Goal: Information Seeking & Learning: Learn about a topic

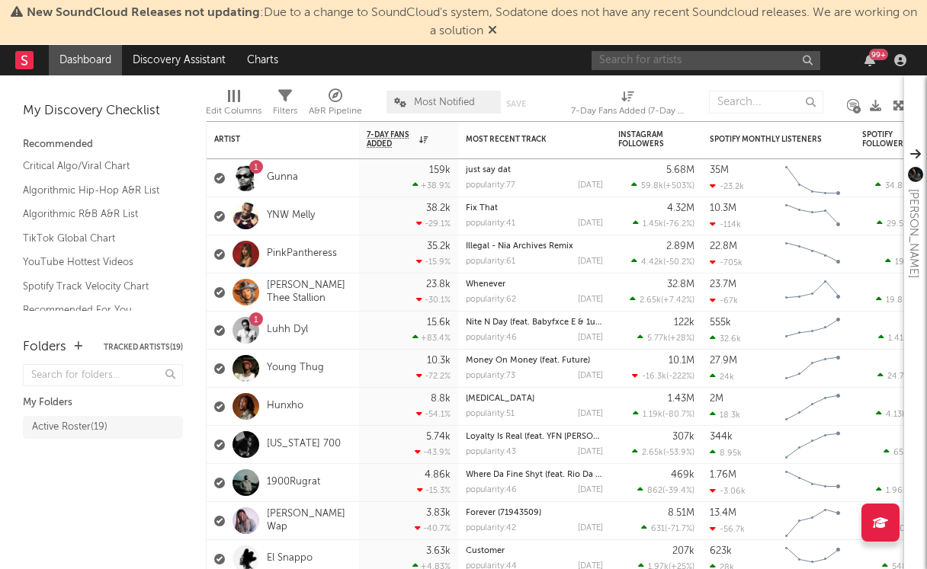
click at [678, 53] on input "text" at bounding box center [705, 60] width 229 height 19
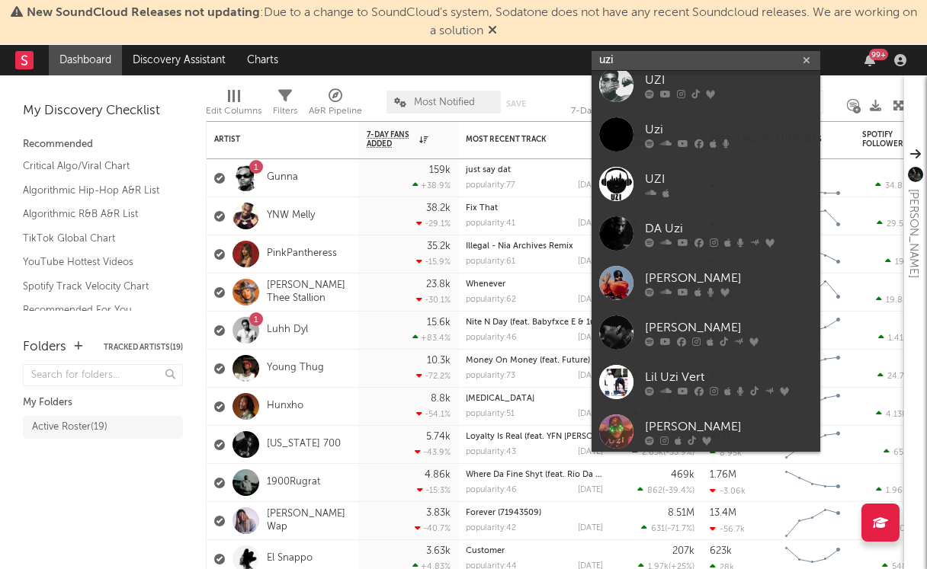
scroll to position [86, 0]
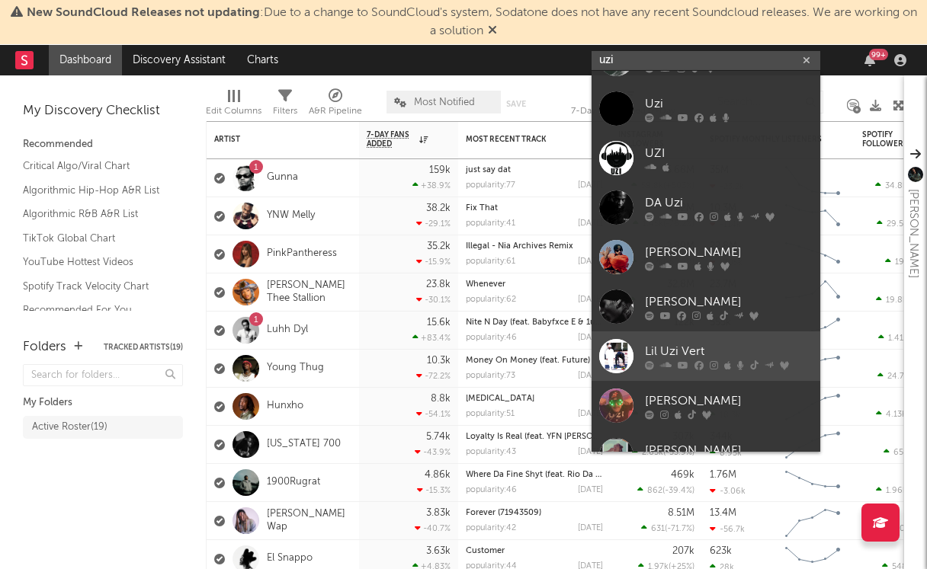
type input "uzi"
click at [673, 338] on link "Lil Uzi Vert" at bounding box center [705, 356] width 229 height 50
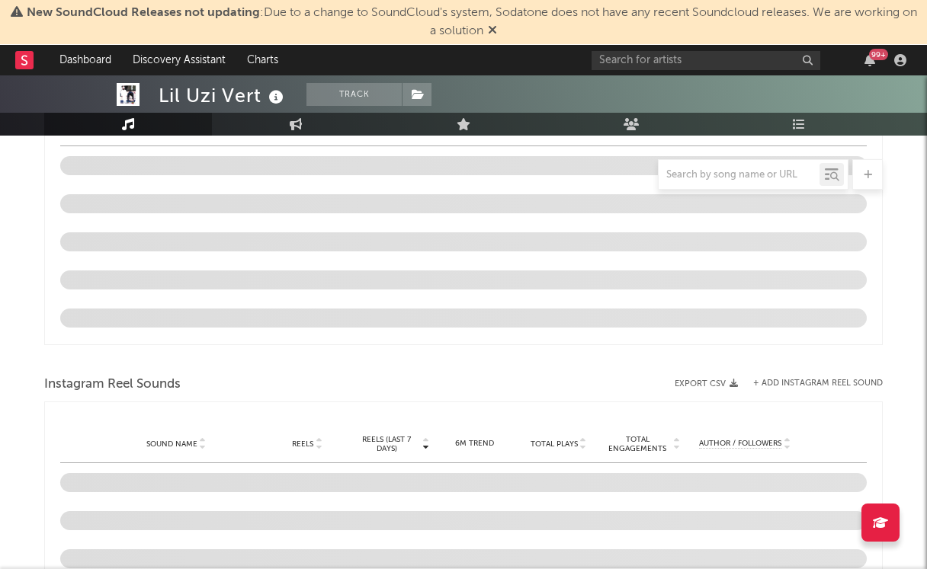
select select "6m"
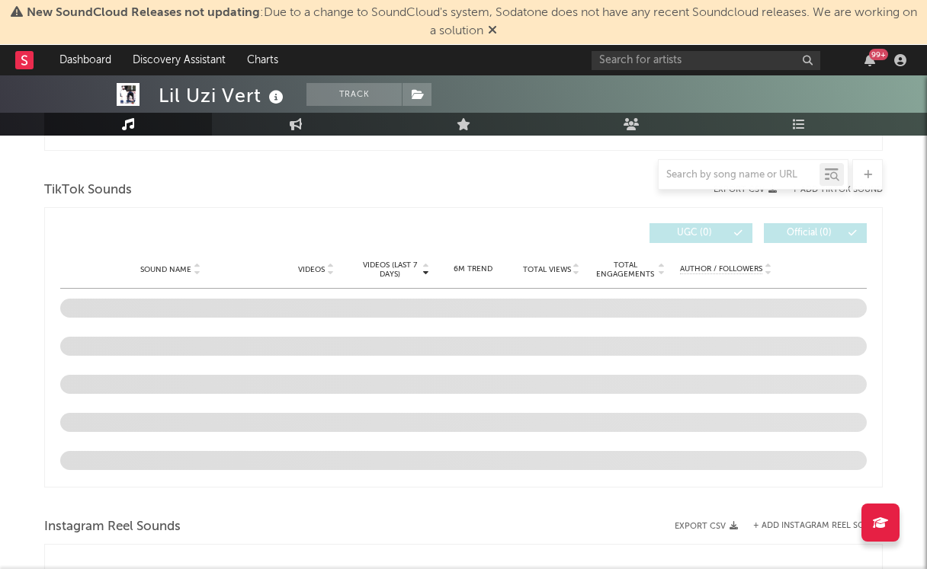
scroll to position [961, 0]
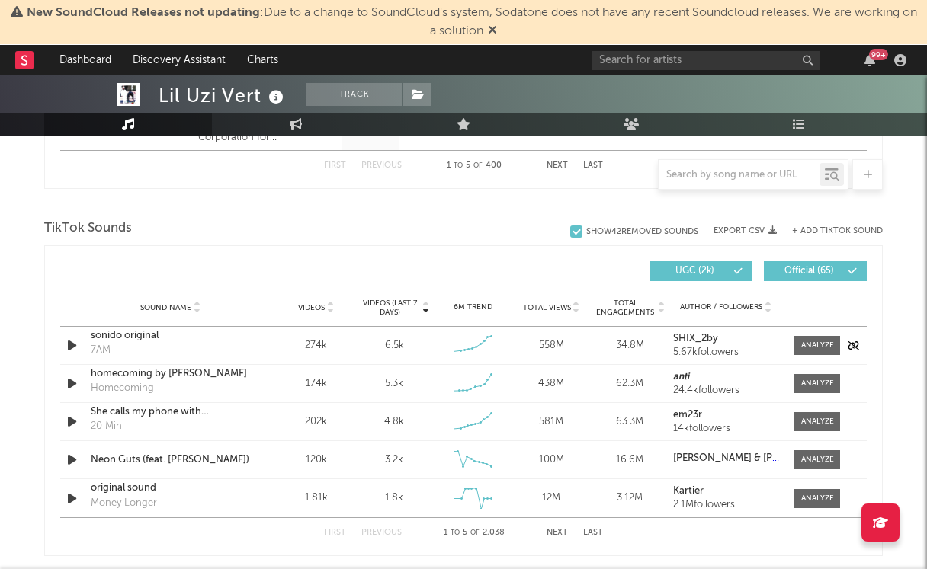
click at [71, 347] on icon "button" at bounding box center [72, 345] width 16 height 19
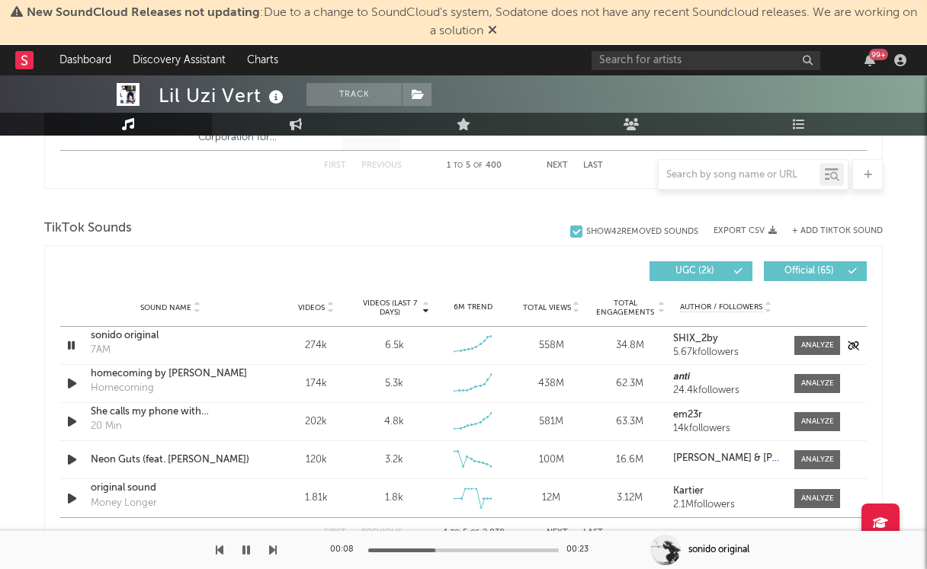
click at [71, 348] on icon "button" at bounding box center [71, 345] width 14 height 19
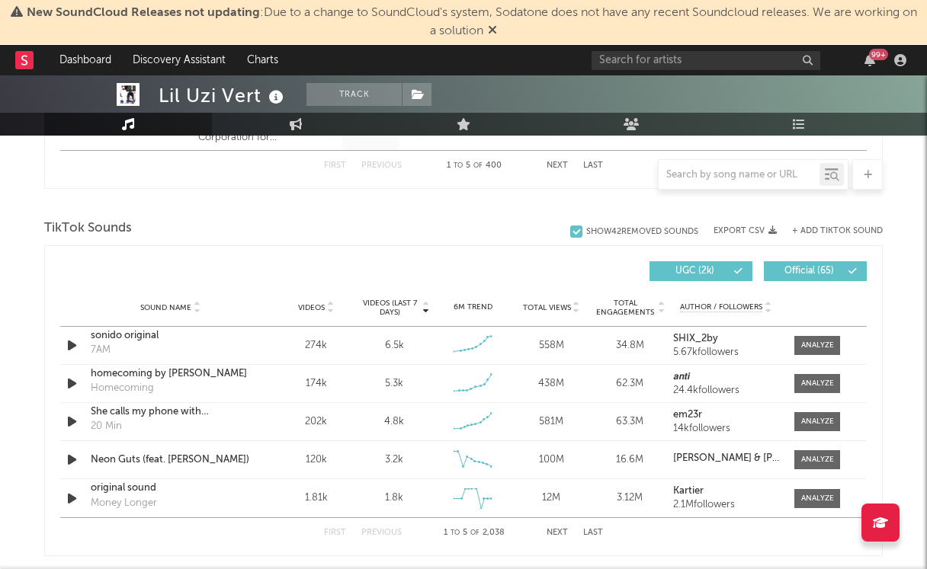
click at [818, 231] on button "+ Add TikTok Sound" at bounding box center [837, 231] width 91 height 8
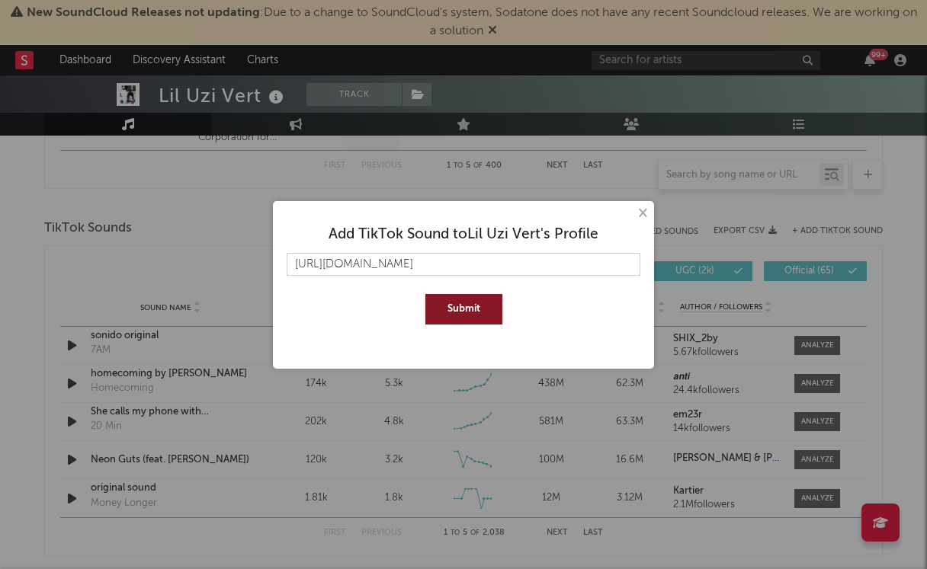
type input "[URL][DOMAIN_NAME]"
click at [425, 294] on button "Submit" at bounding box center [463, 309] width 77 height 30
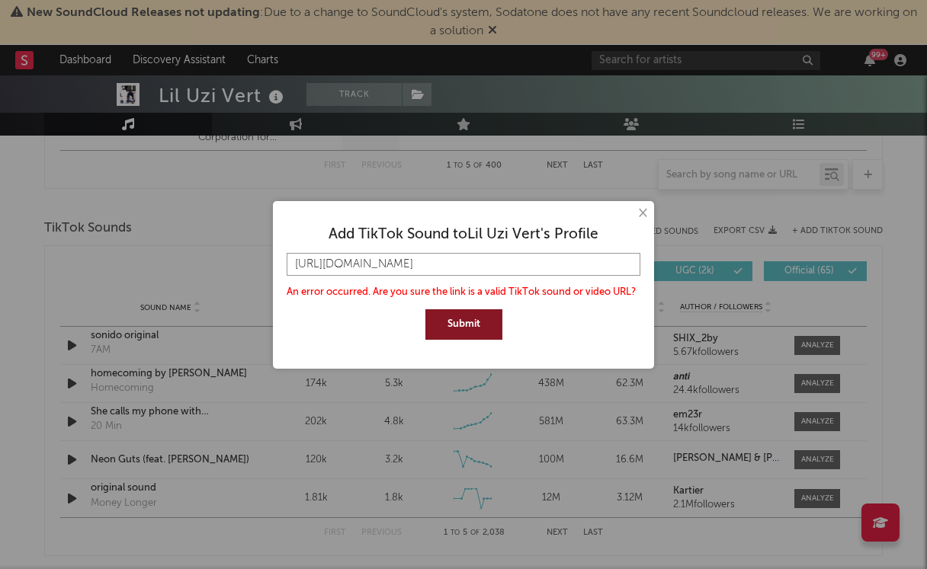
click at [493, 254] on input "[URL][DOMAIN_NAME]" at bounding box center [463, 264] width 354 height 23
paste input "[URL][DOMAIN_NAME]"
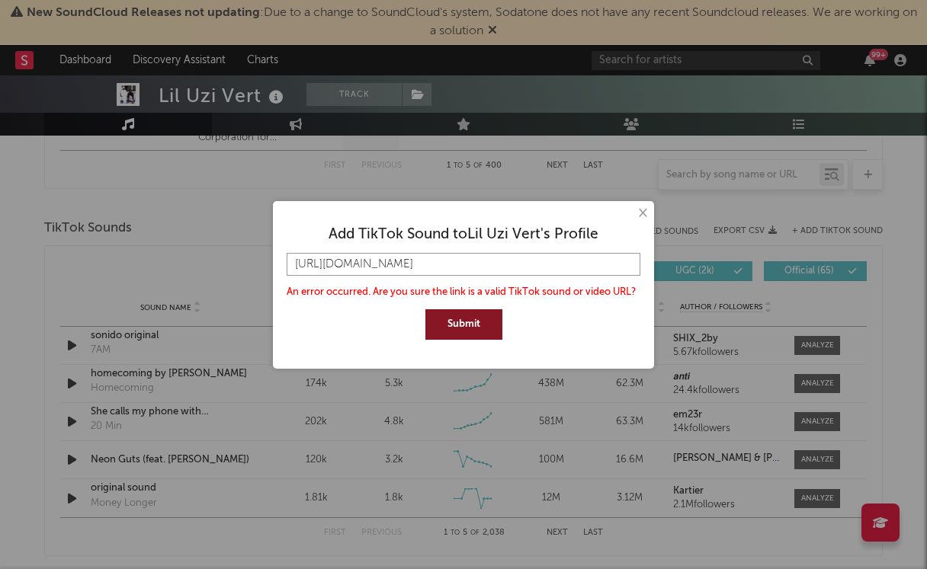
type input "[URL][DOMAIN_NAME]"
click at [425, 309] on button "Submit" at bounding box center [463, 324] width 77 height 30
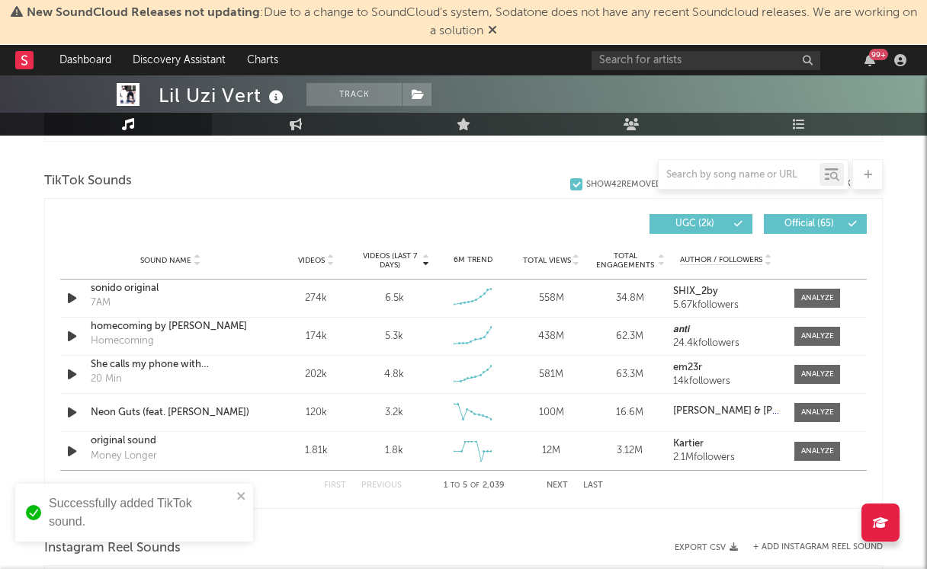
scroll to position [1006, 0]
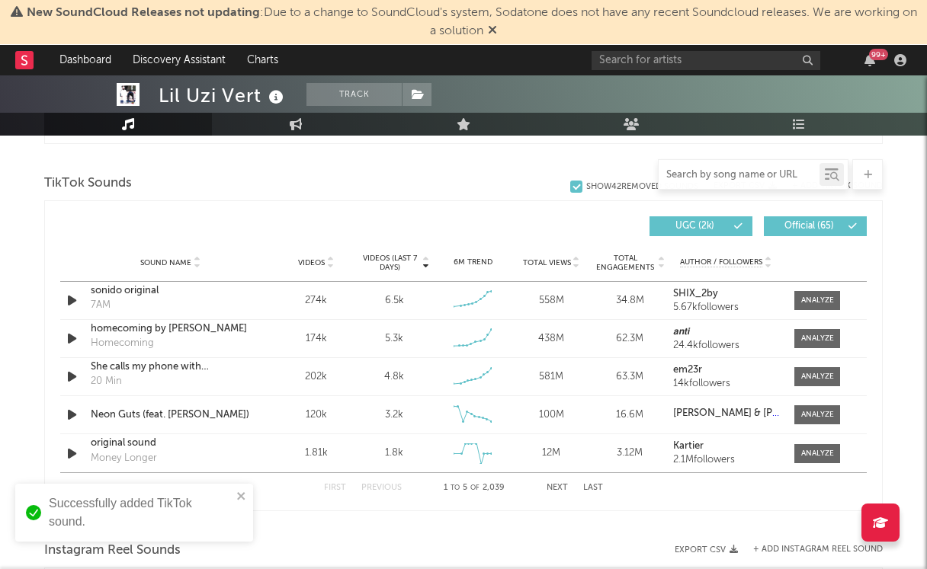
click at [690, 172] on input "text" at bounding box center [738, 175] width 161 height 12
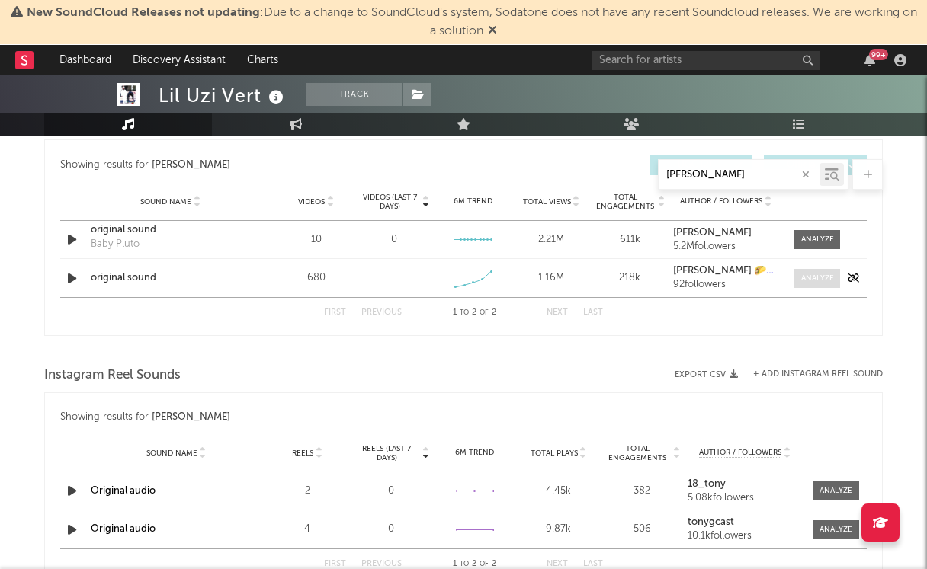
type input "[PERSON_NAME]"
click at [811, 271] on span at bounding box center [817, 278] width 46 height 19
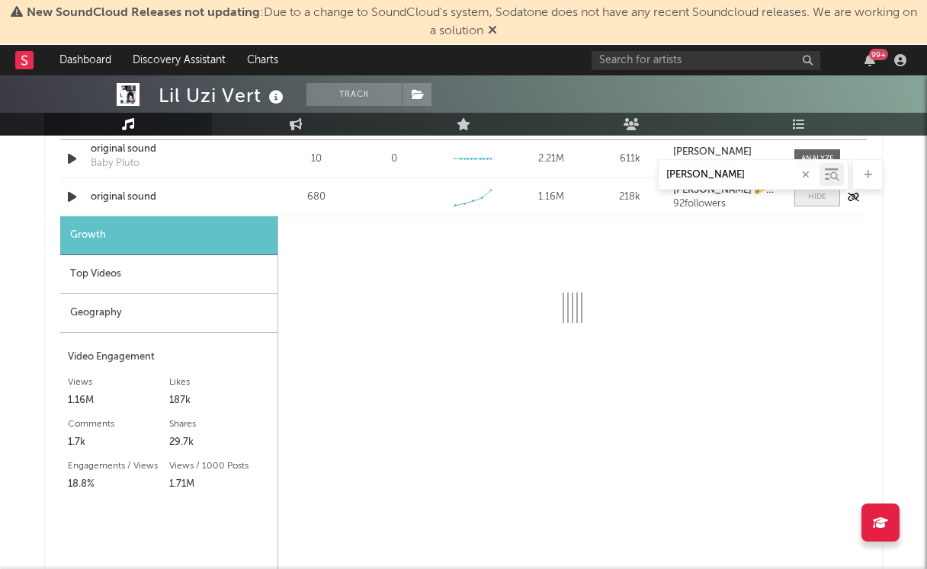
select select "1w"
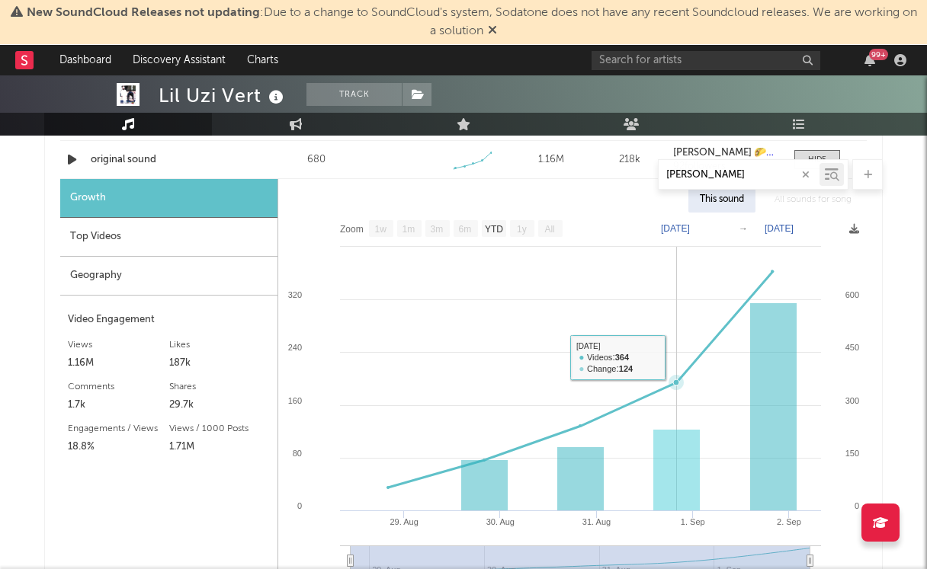
scroll to position [985, 0]
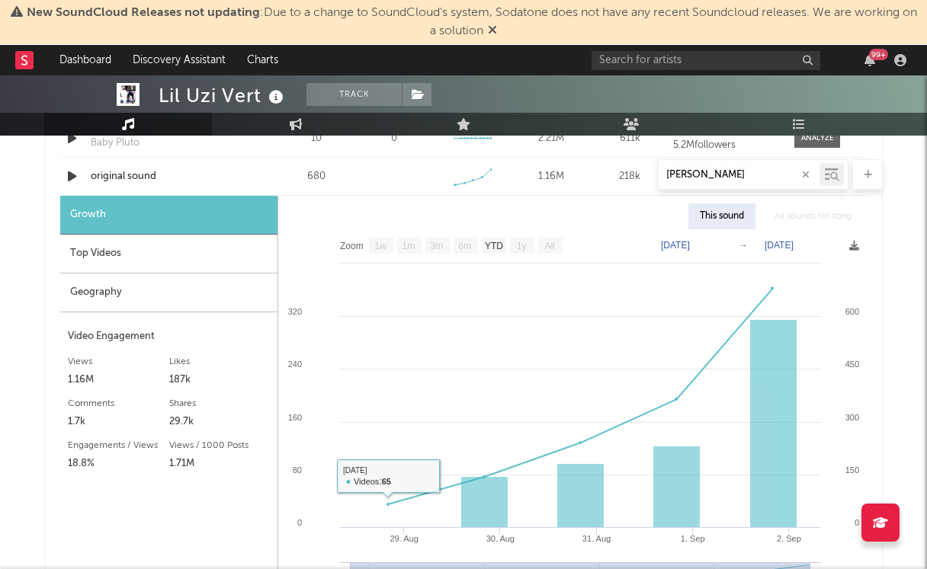
click at [242, 254] on div "Top Videos" at bounding box center [168, 254] width 217 height 39
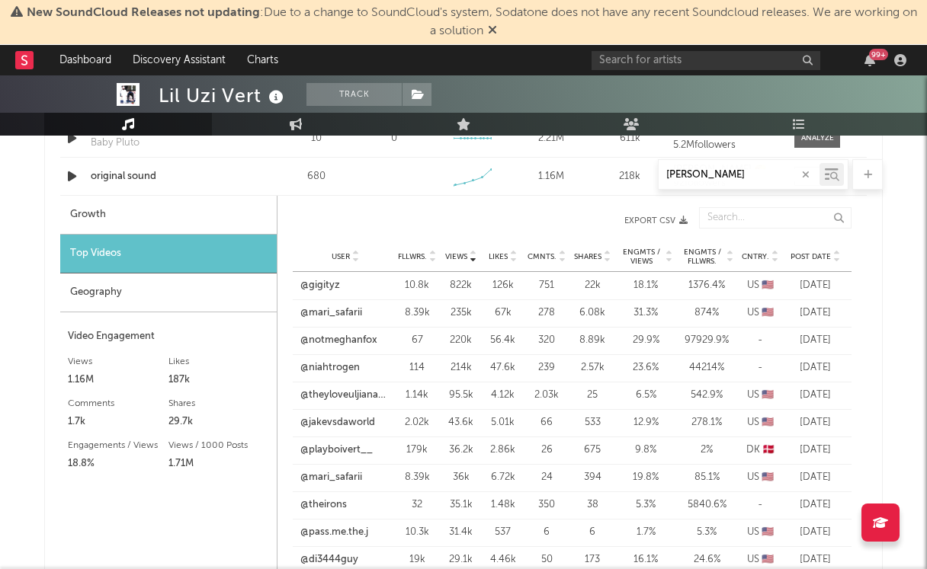
click at [225, 286] on div "Geography" at bounding box center [168, 293] width 216 height 39
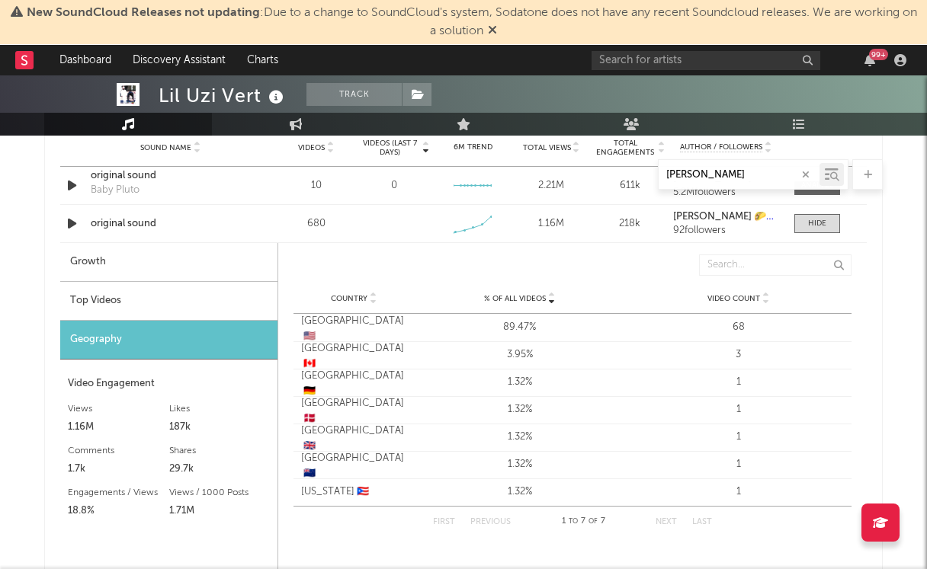
scroll to position [932, 0]
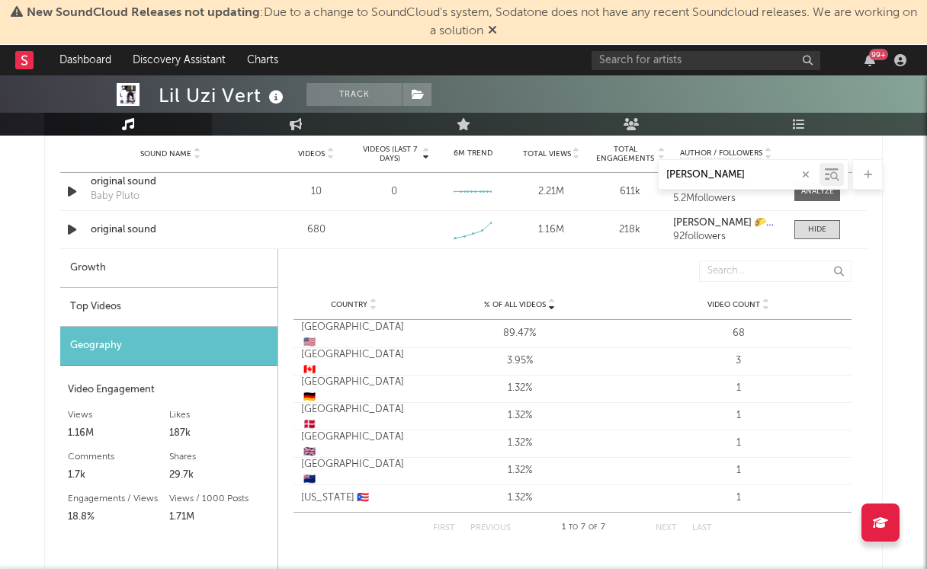
click at [182, 310] on div "Top Videos" at bounding box center [168, 307] width 217 height 39
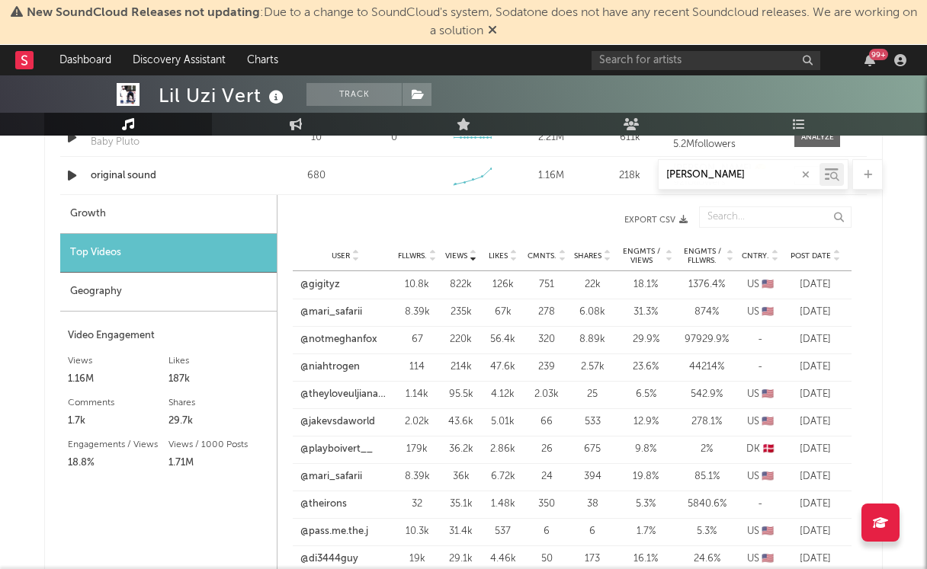
scroll to position [987, 0]
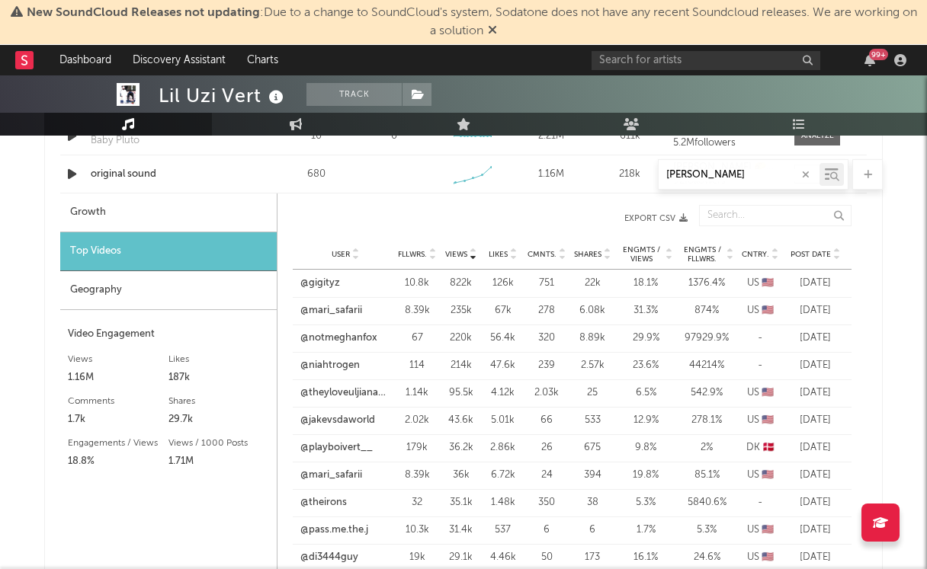
click at [803, 252] on span "Post Date" at bounding box center [810, 254] width 40 height 9
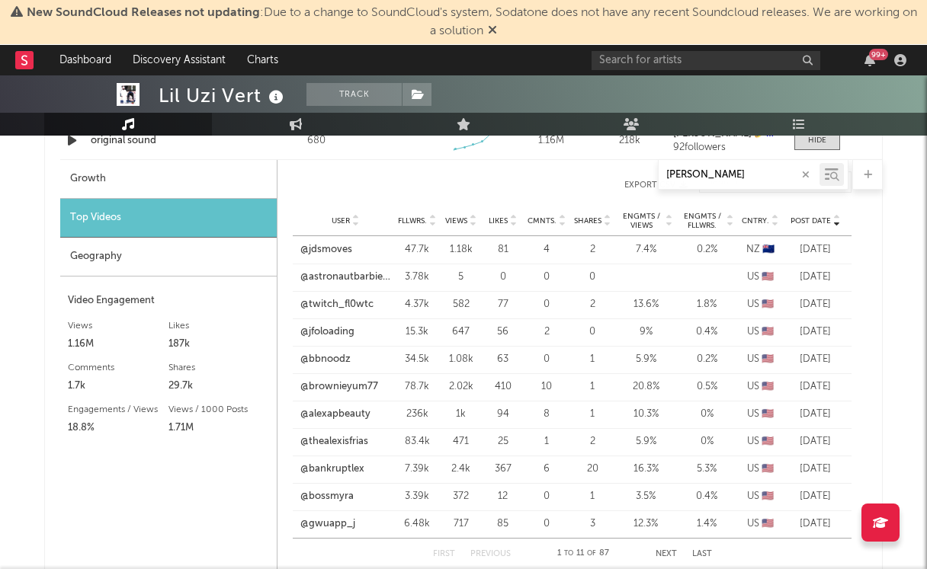
scroll to position [1023, 0]
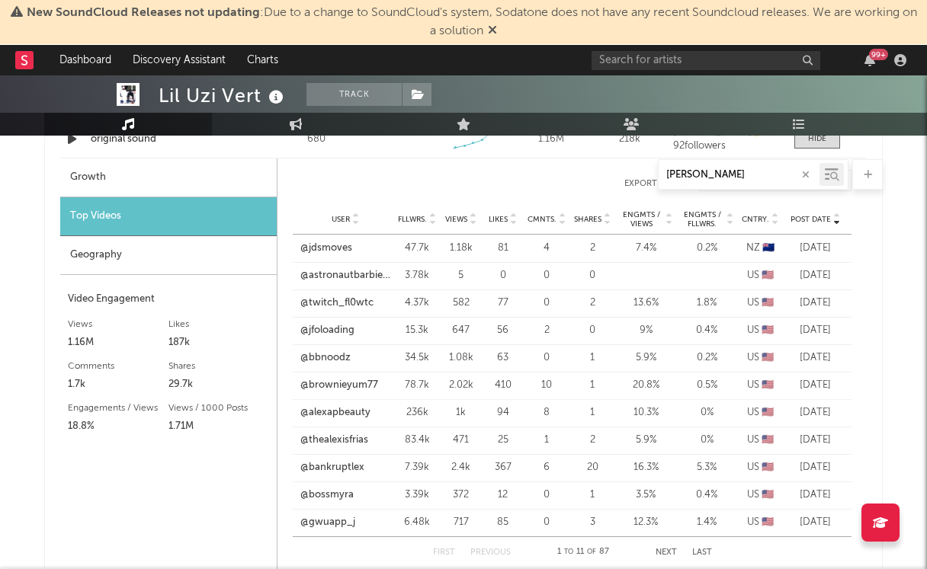
click at [788, 215] on div "Post Date" at bounding box center [814, 218] width 57 height 11
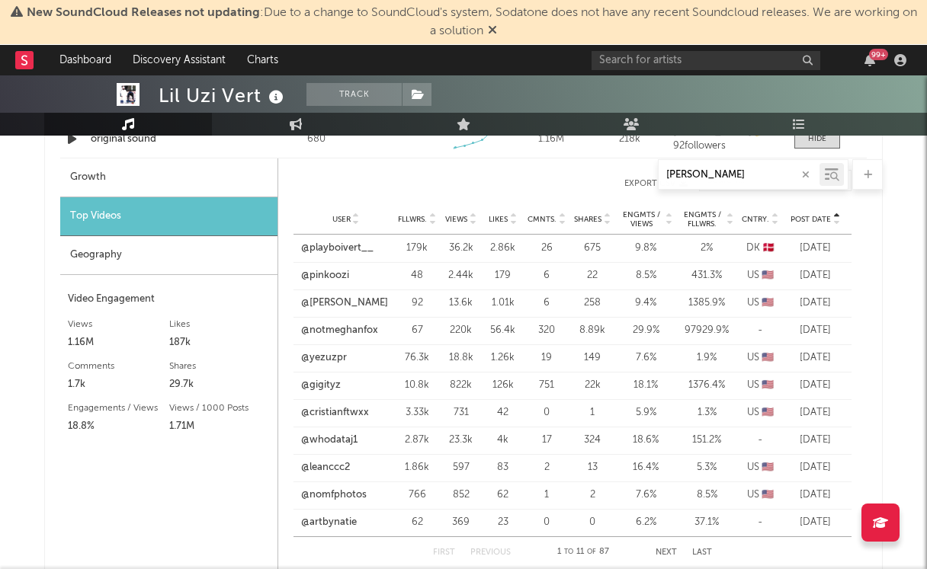
click at [459, 219] on span "Views" at bounding box center [456, 219] width 22 height 9
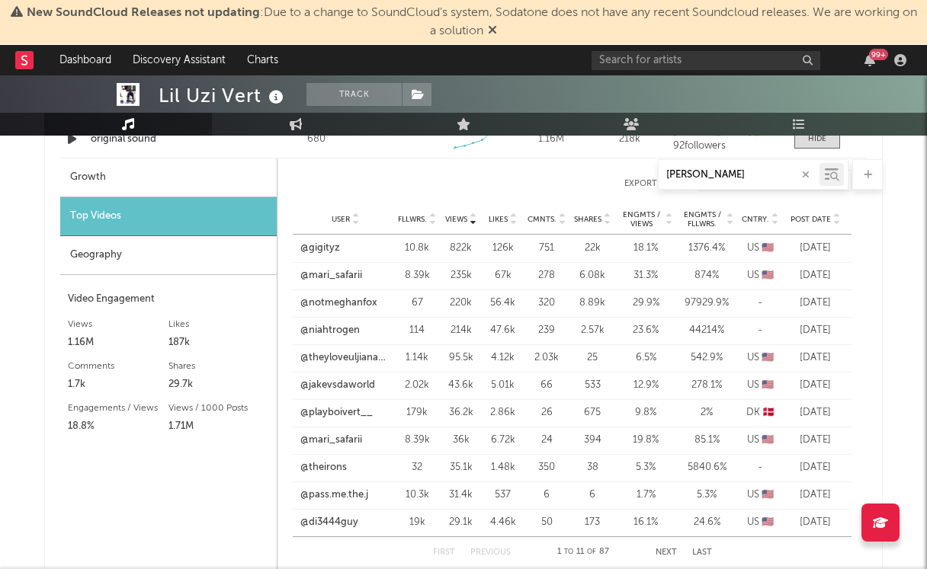
click at [409, 221] on span "Fllwrs." at bounding box center [412, 219] width 29 height 9
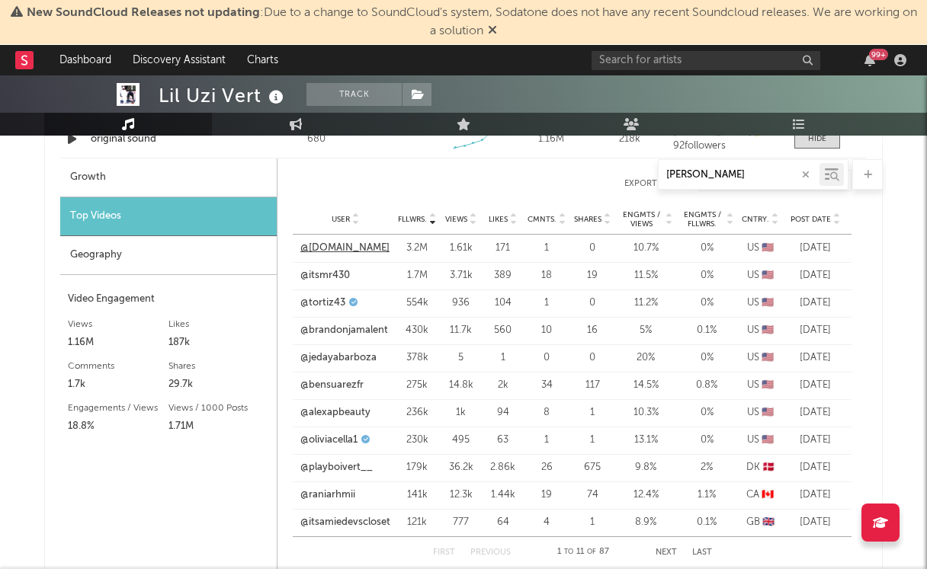
click at [332, 253] on link "@[DOMAIN_NAME]" at bounding box center [344, 248] width 89 height 15
click at [330, 275] on link "@itsmr430" at bounding box center [325, 275] width 50 height 15
click at [325, 300] on link "@tortiz43" at bounding box center [322, 303] width 45 height 15
click at [325, 442] on link "@oliviacella1" at bounding box center [328, 440] width 57 height 15
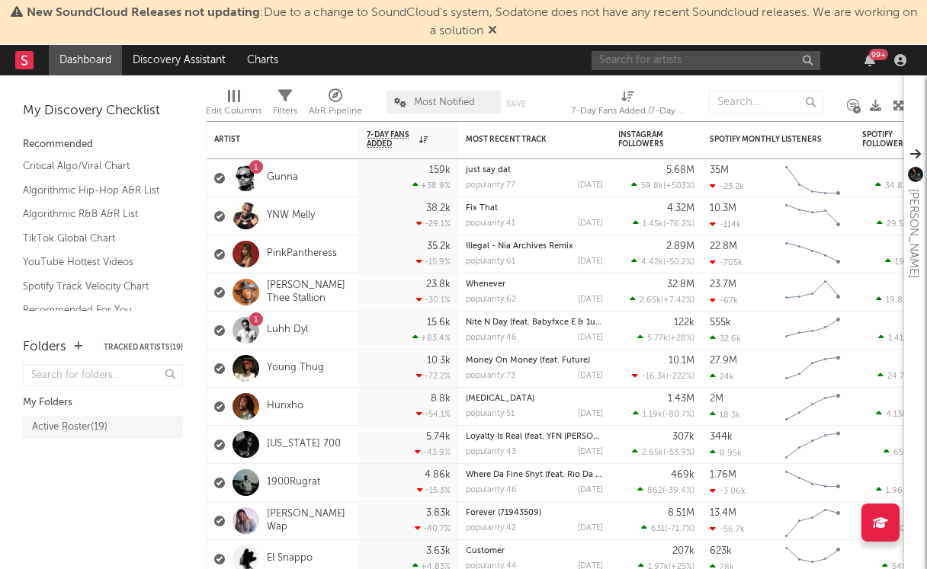
click at [744, 53] on input "text" at bounding box center [705, 60] width 229 height 19
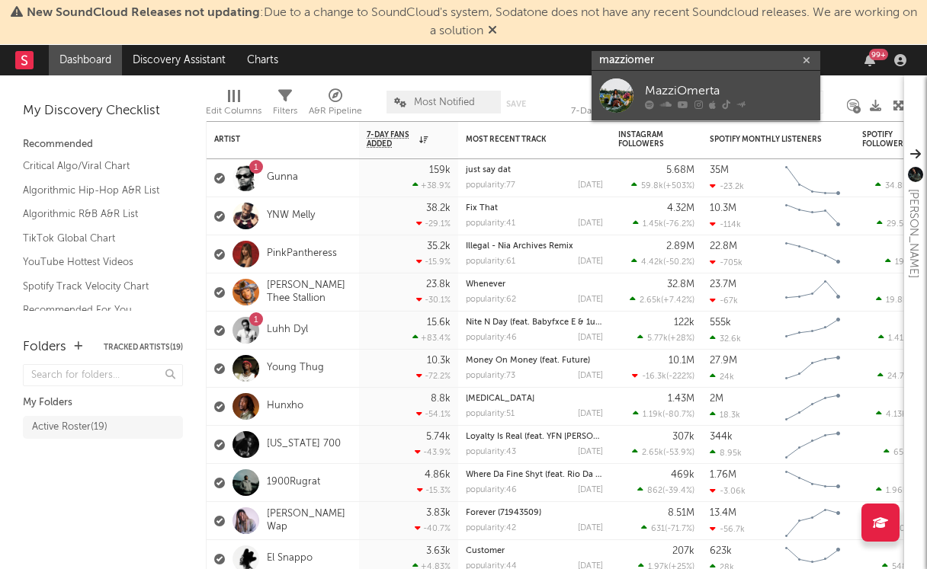
type input "mazziomer"
click at [707, 86] on div "MazziOmerta" at bounding box center [729, 91] width 168 height 18
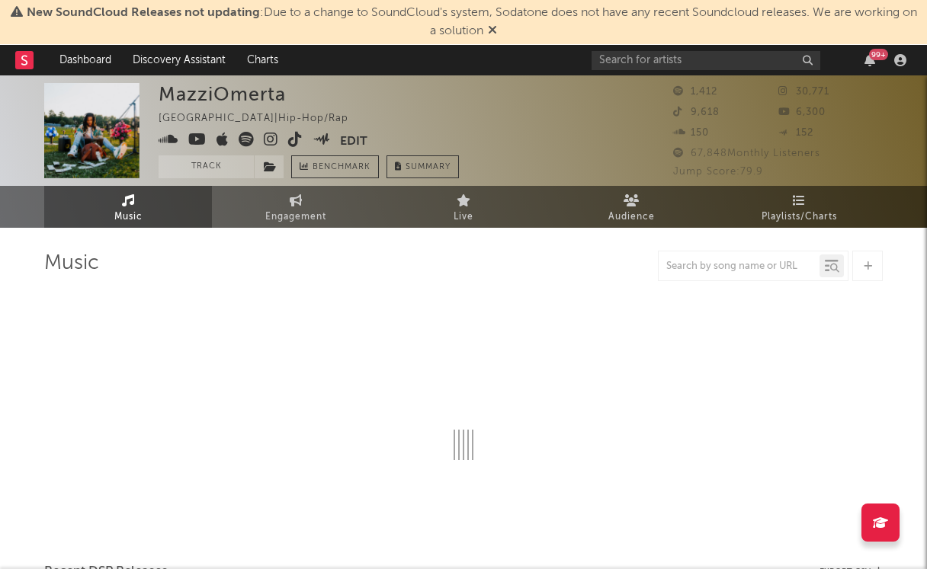
select select "6m"
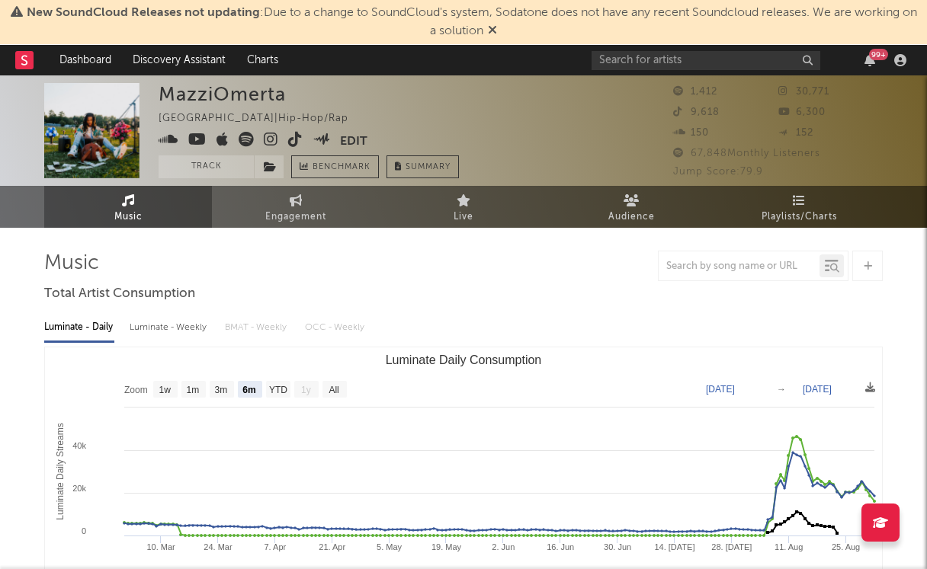
click at [497, 30] on icon at bounding box center [492, 30] width 9 height 12
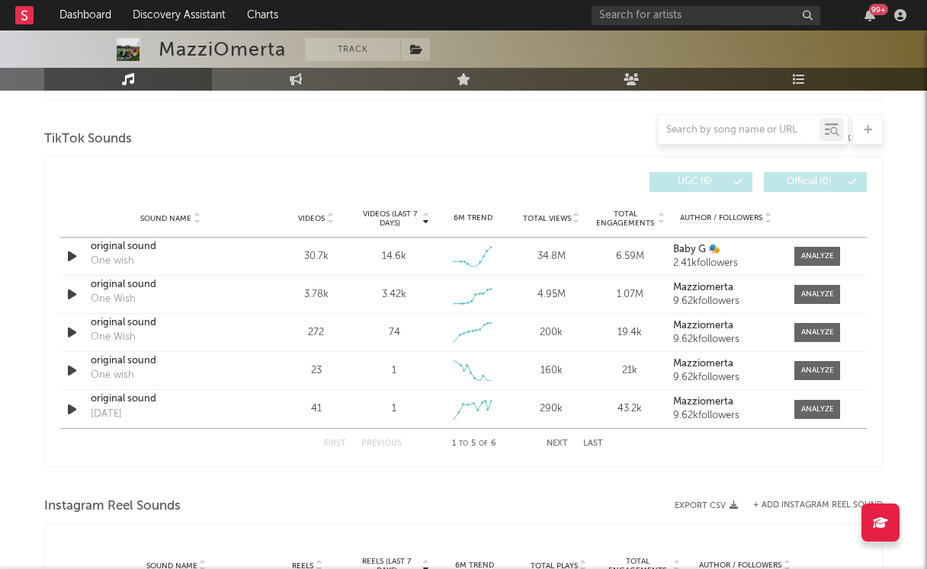
scroll to position [1010, 0]
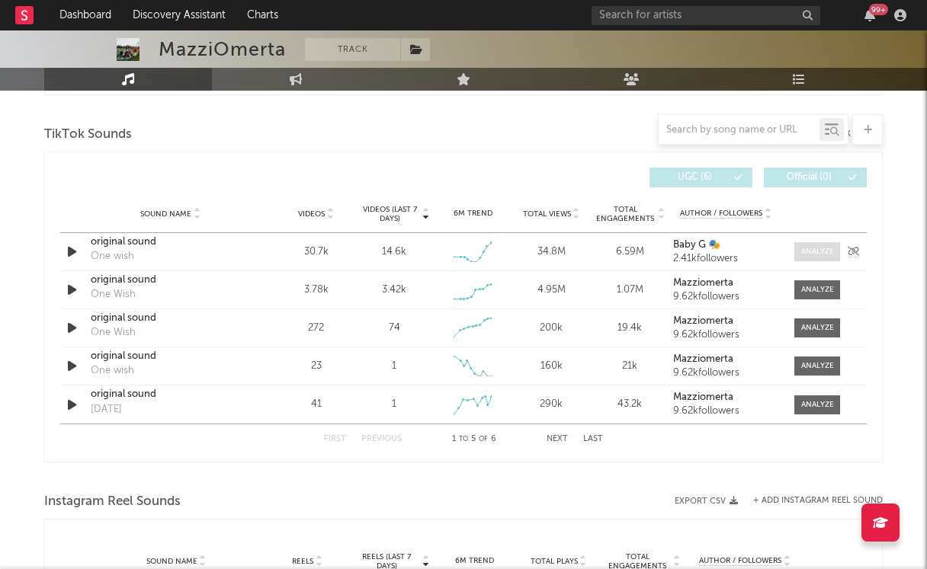
click at [807, 245] on span at bounding box center [817, 251] width 46 height 19
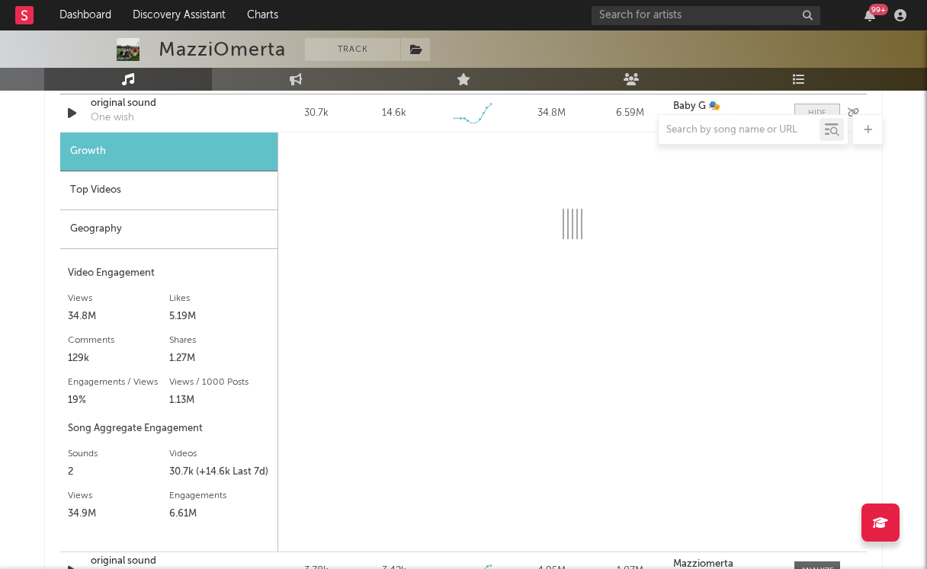
scroll to position [1155, 0]
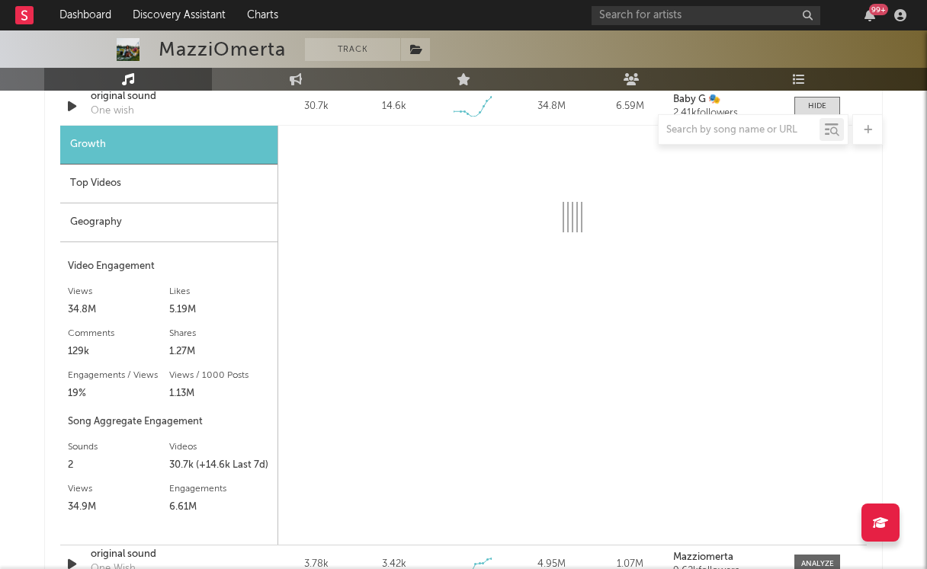
select select "6m"
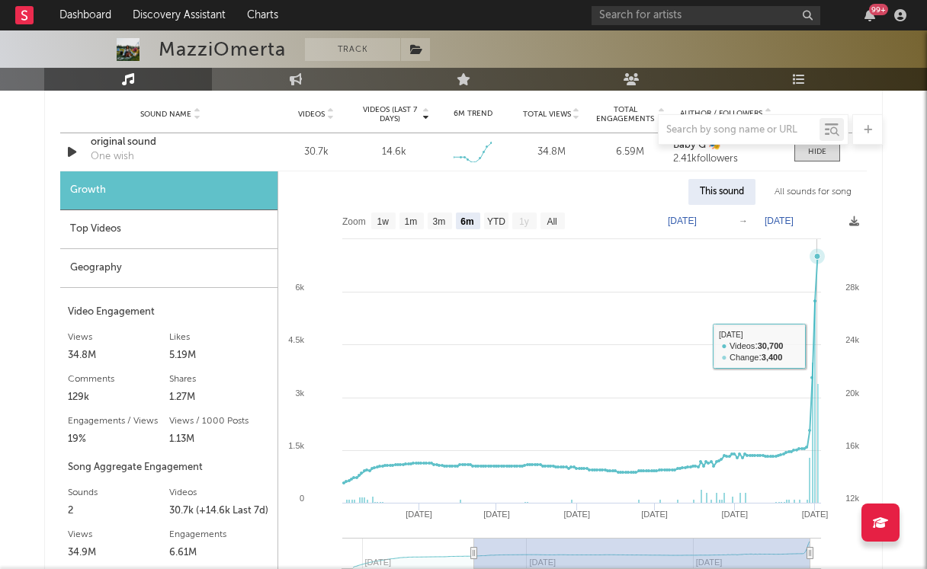
scroll to position [1101, 0]
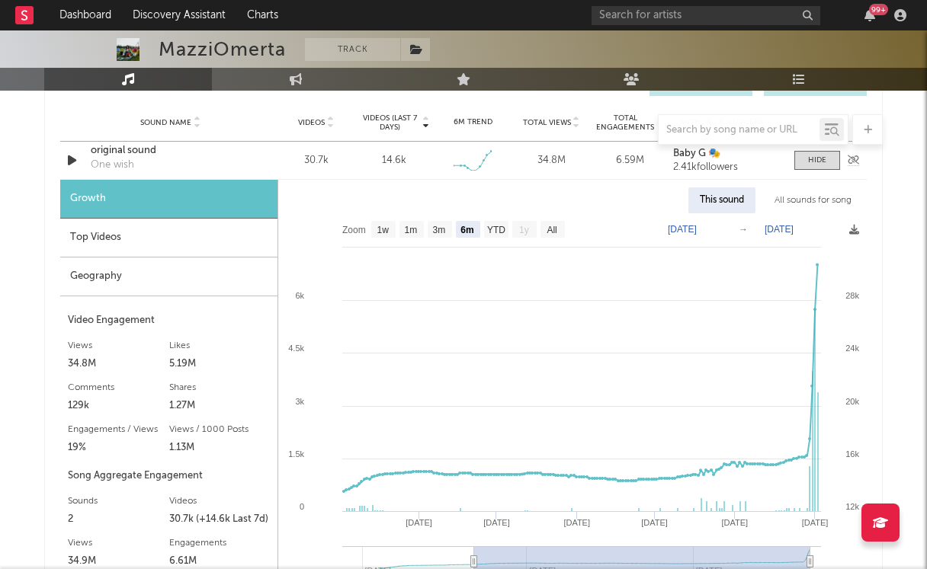
click at [133, 148] on div "original sound" at bounding box center [170, 150] width 159 height 15
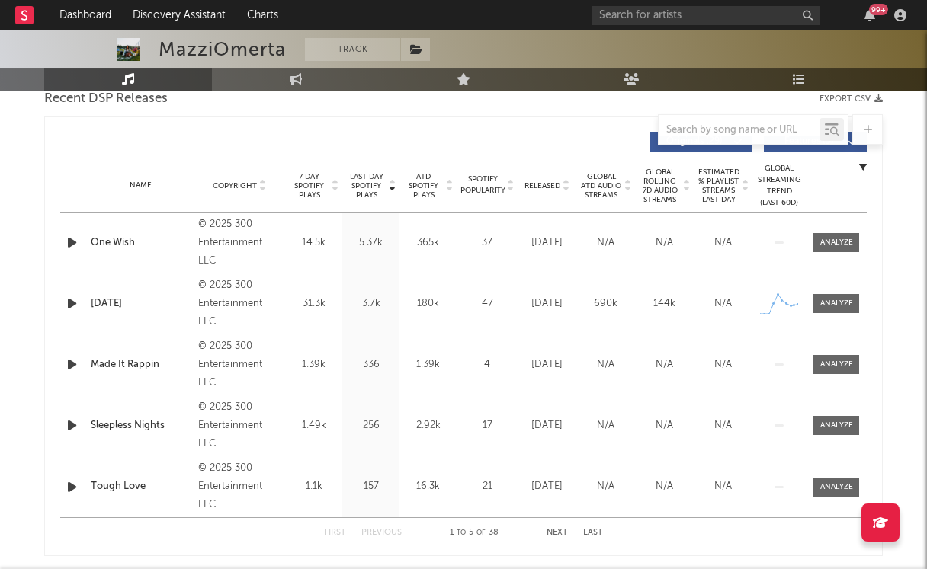
scroll to position [547, 0]
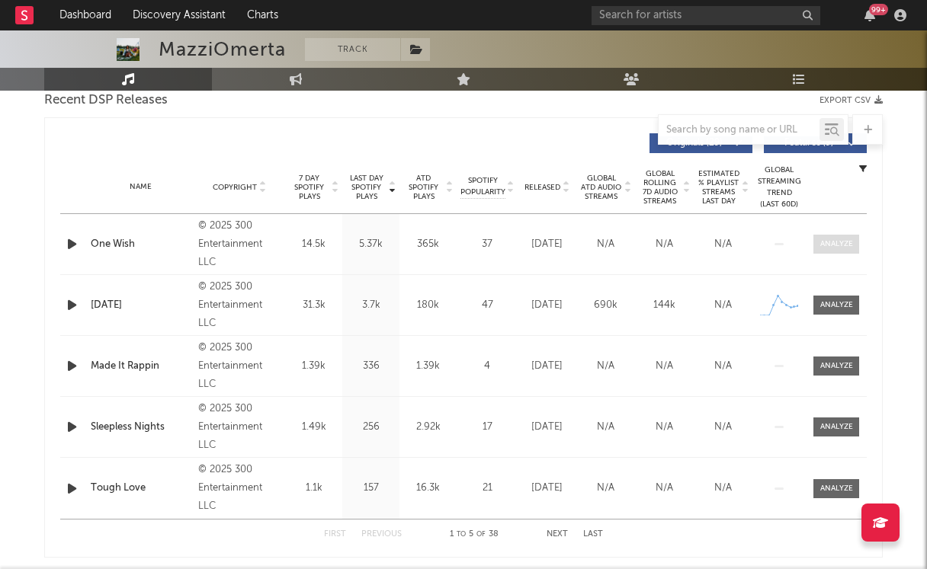
click at [840, 238] on span at bounding box center [836, 244] width 46 height 19
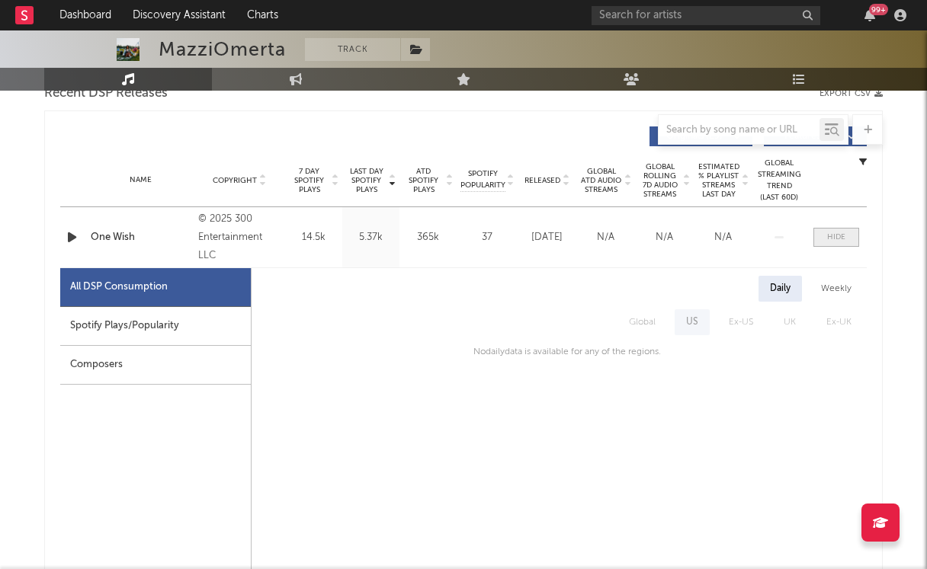
scroll to position [550, 0]
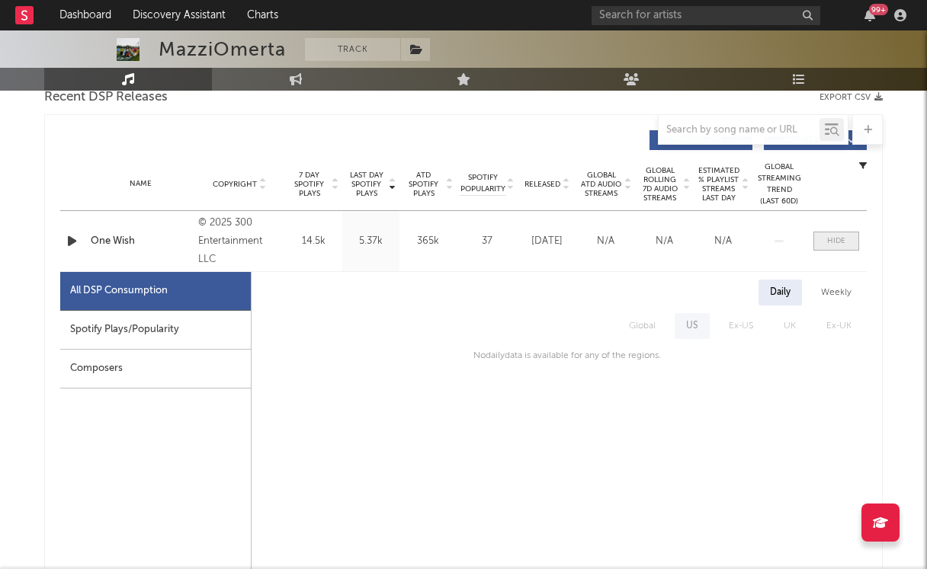
click at [846, 235] on span at bounding box center [836, 241] width 46 height 19
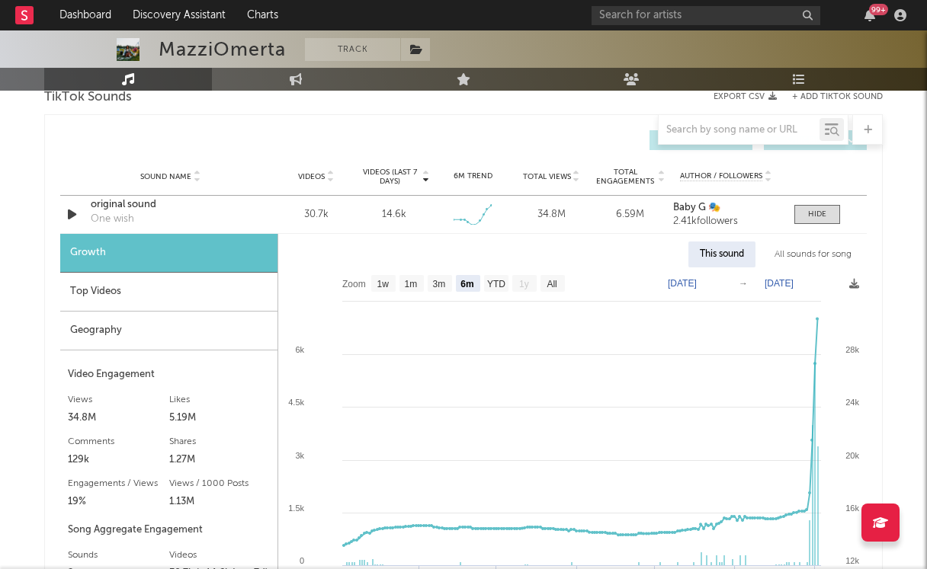
scroll to position [1099, 0]
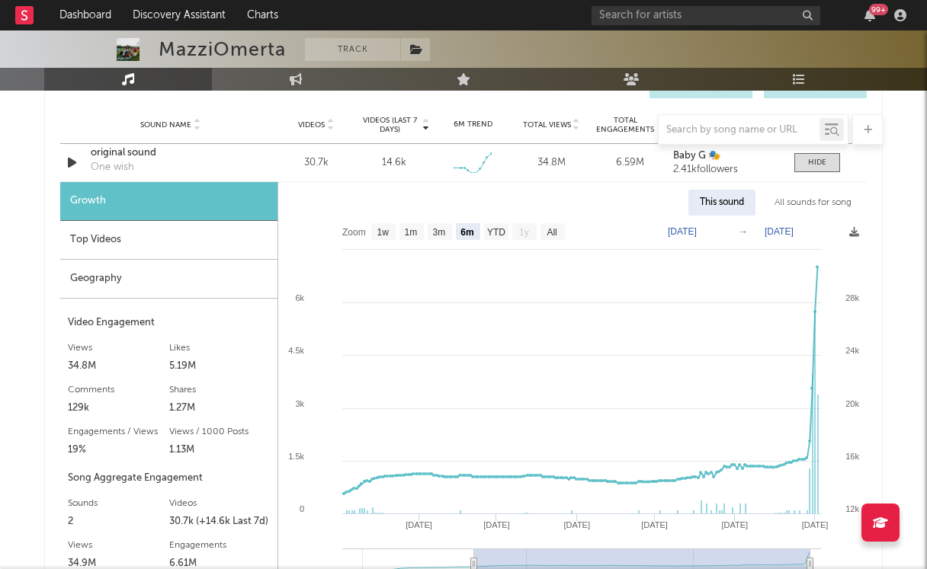
click at [158, 281] on div "Geography" at bounding box center [168, 279] width 217 height 39
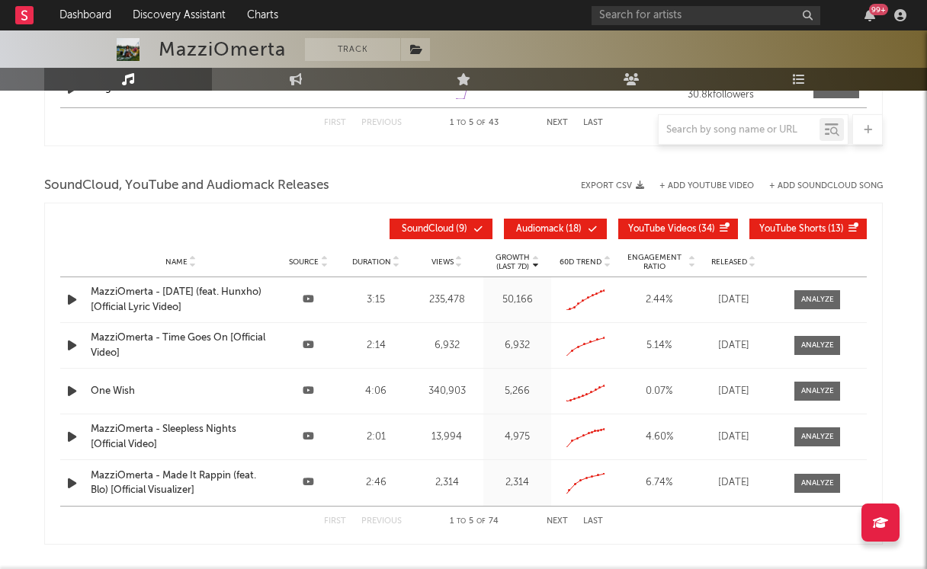
scroll to position [2097, 0]
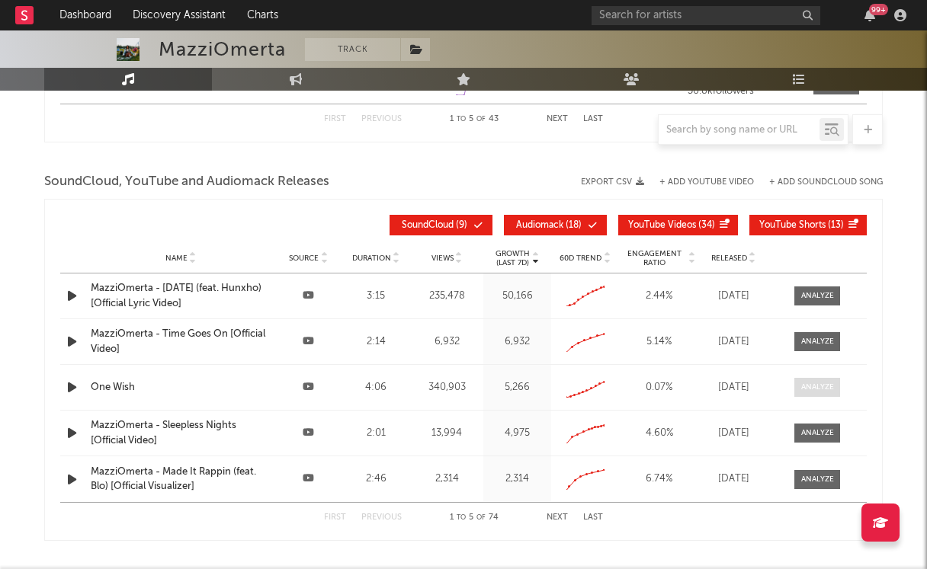
click at [807, 390] on div at bounding box center [817, 387] width 33 height 11
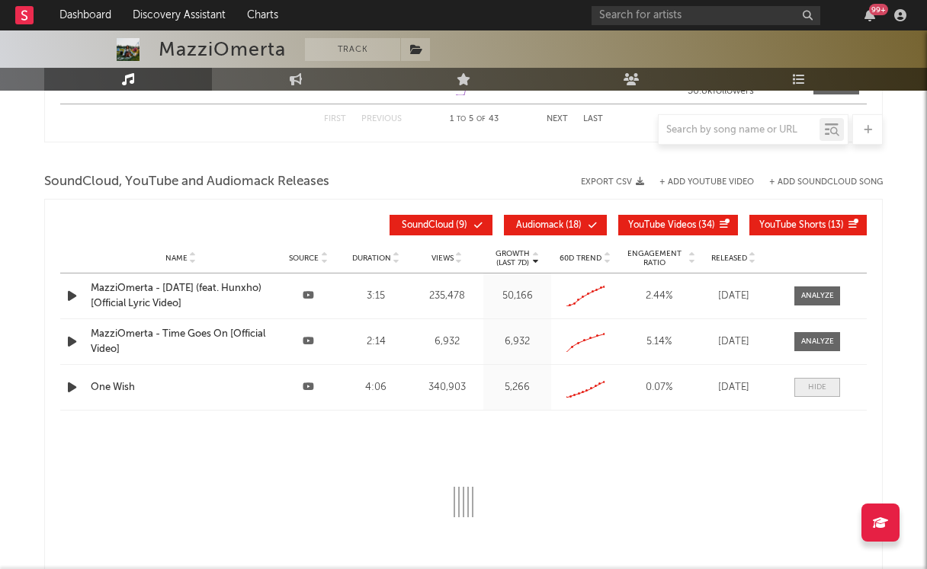
select select "6m"
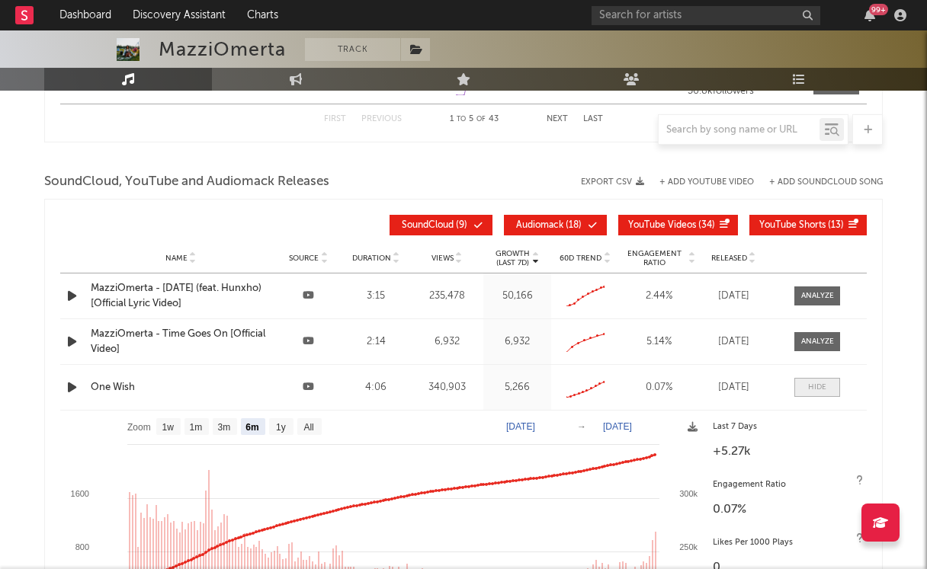
scroll to position [2246, 0]
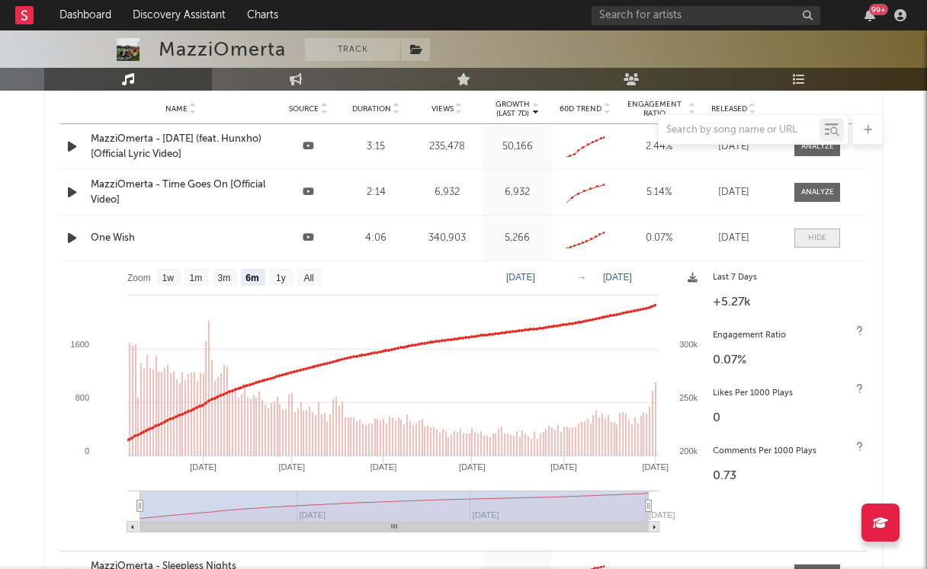
click at [815, 235] on div at bounding box center [817, 237] width 18 height 11
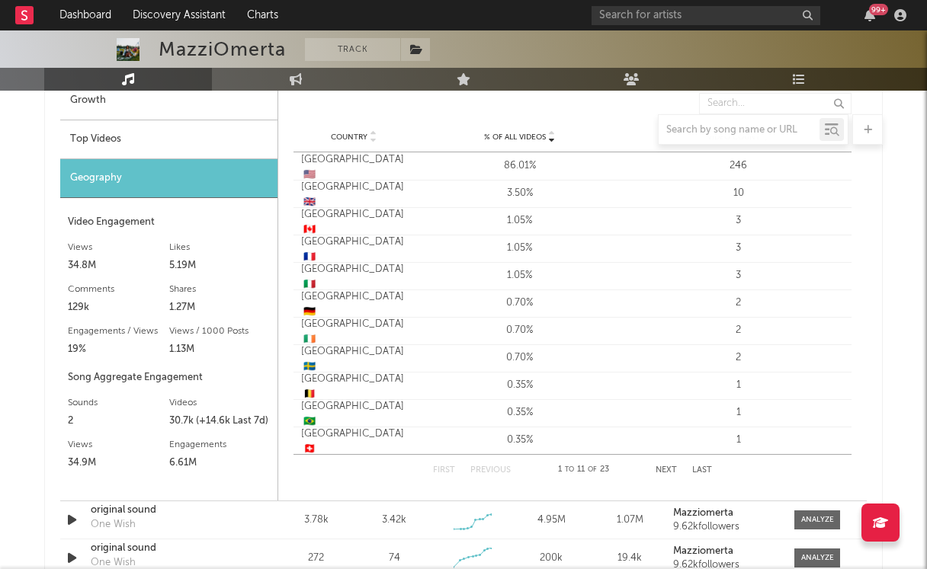
scroll to position [1135, 0]
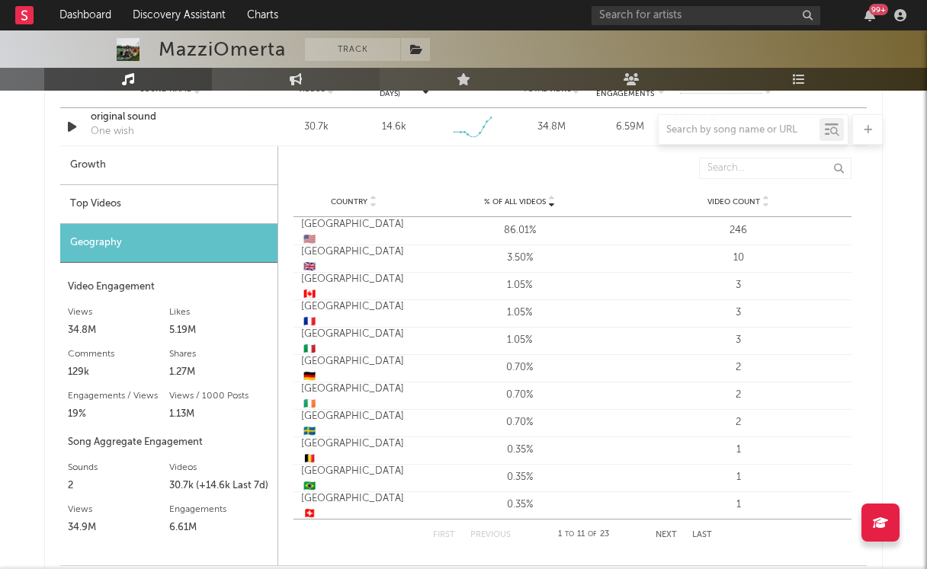
click at [301, 79] on icon at bounding box center [296, 79] width 13 height 12
select select "1w"
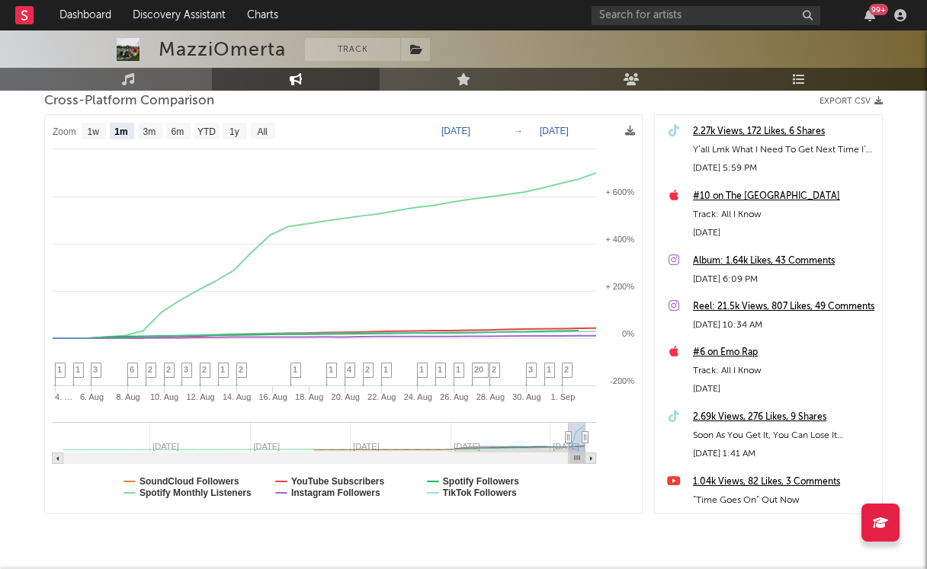
scroll to position [208, 0]
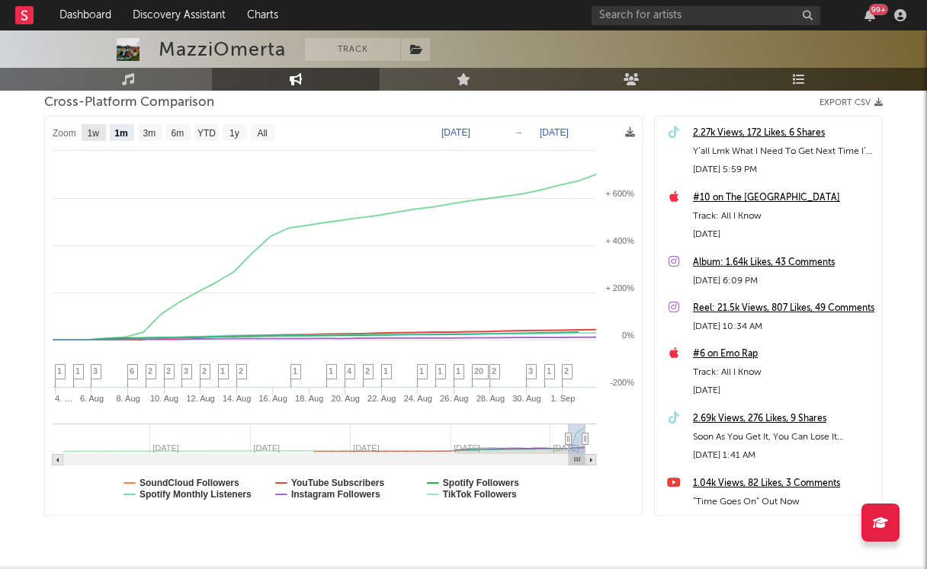
click at [98, 133] on text "1w" at bounding box center [94, 133] width 12 height 11
select select "1w"
type input "2025-08-27"
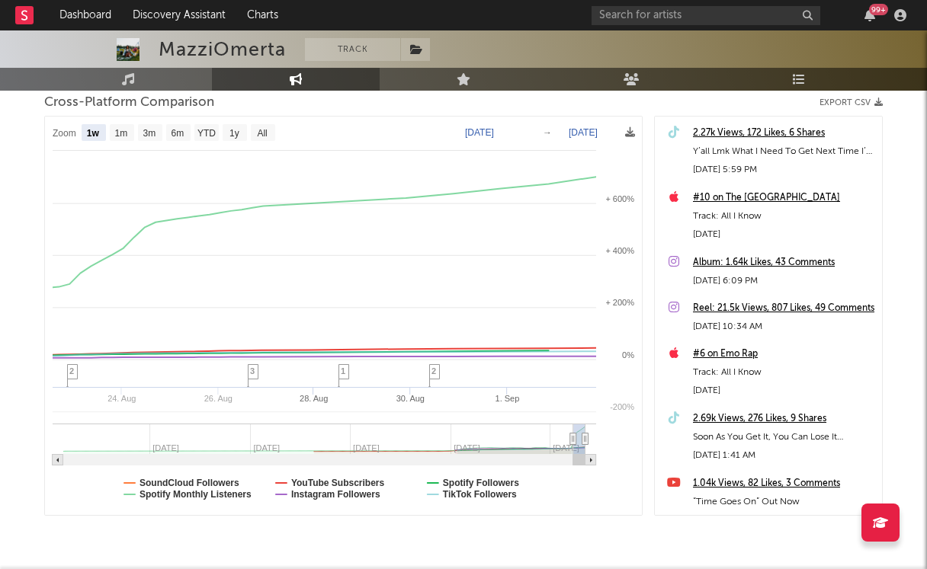
select select "1w"
